Goal: Information Seeking & Learning: Learn about a topic

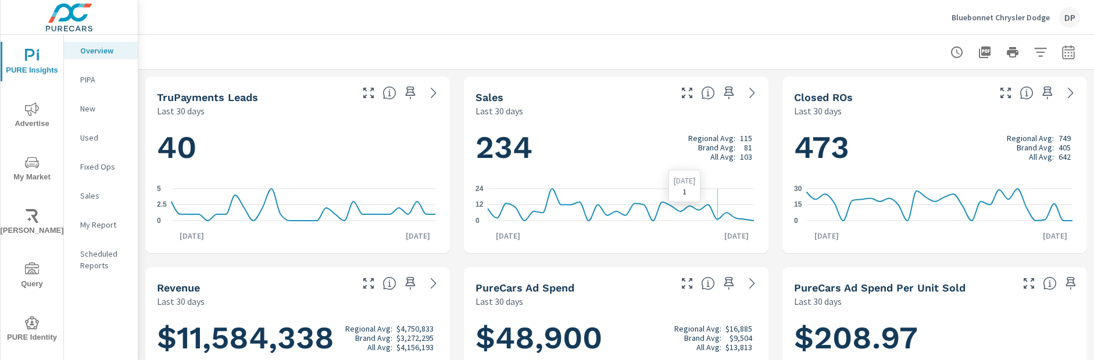
scroll to position [318, 0]
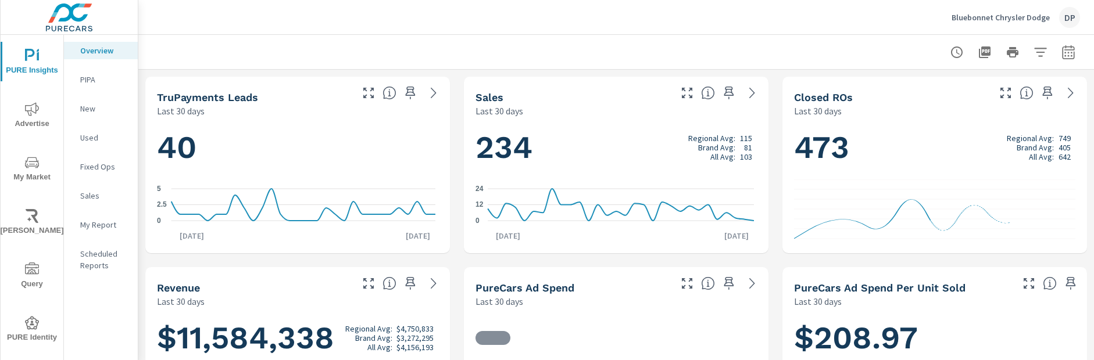
scroll to position [318, 0]
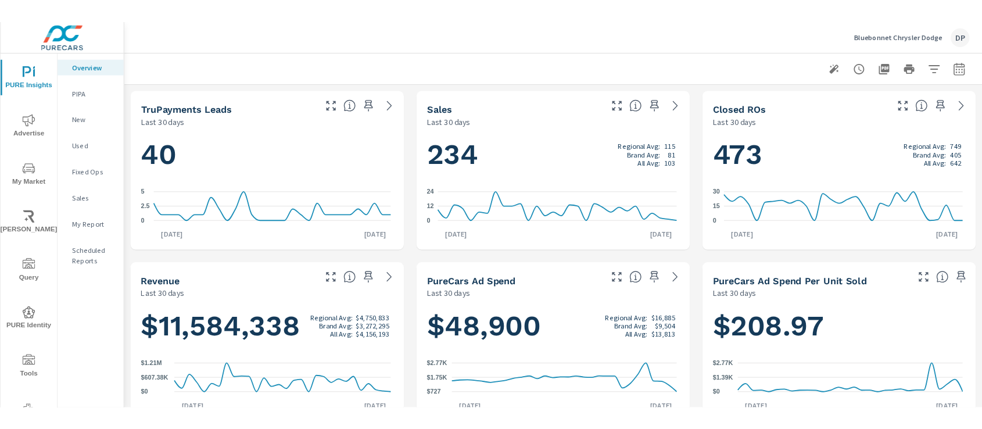
scroll to position [318, 0]
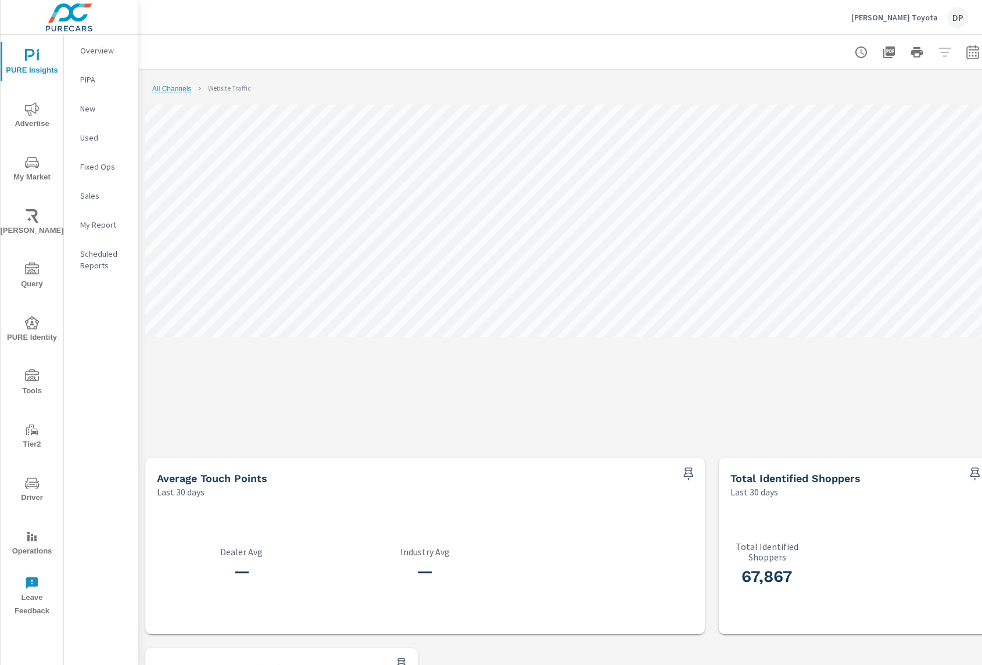
click at [188, 85] on link "All Channels" at bounding box center [171, 89] width 39 height 8
